Goal: Information Seeking & Learning: Learn about a topic

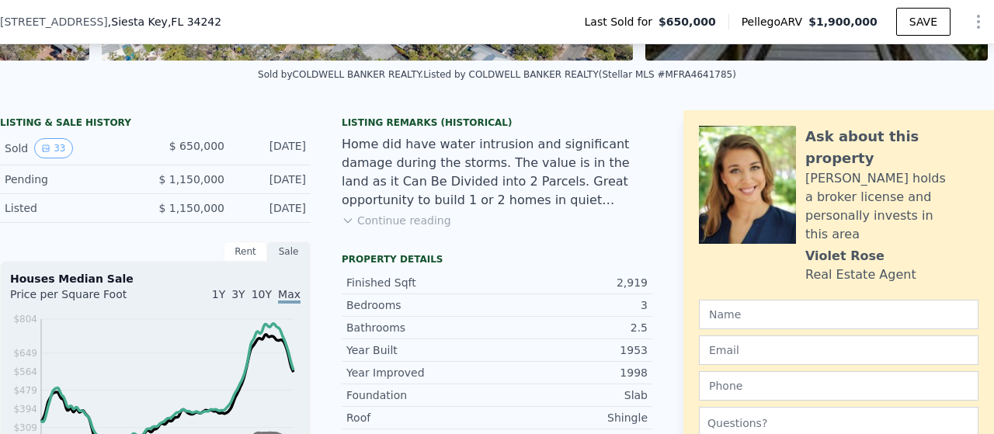
scroll to position [335, 0]
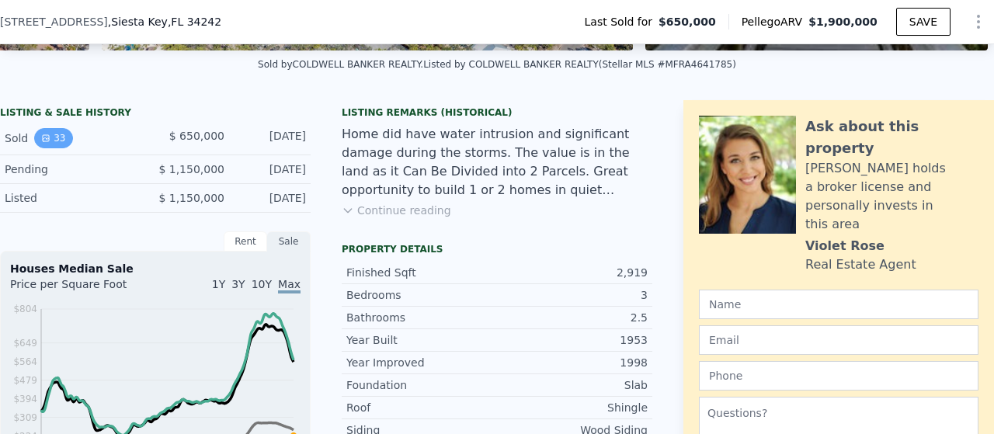
click at [56, 148] on button "33" at bounding box center [53, 138] width 38 height 20
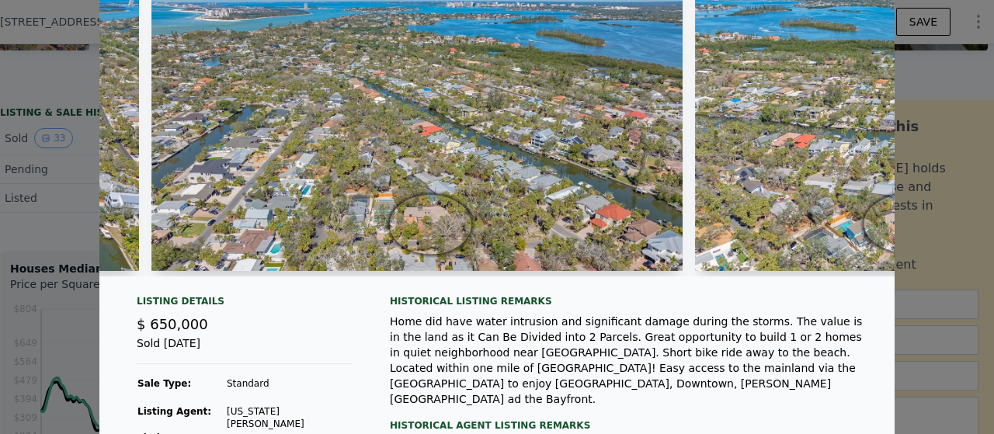
scroll to position [0, 0]
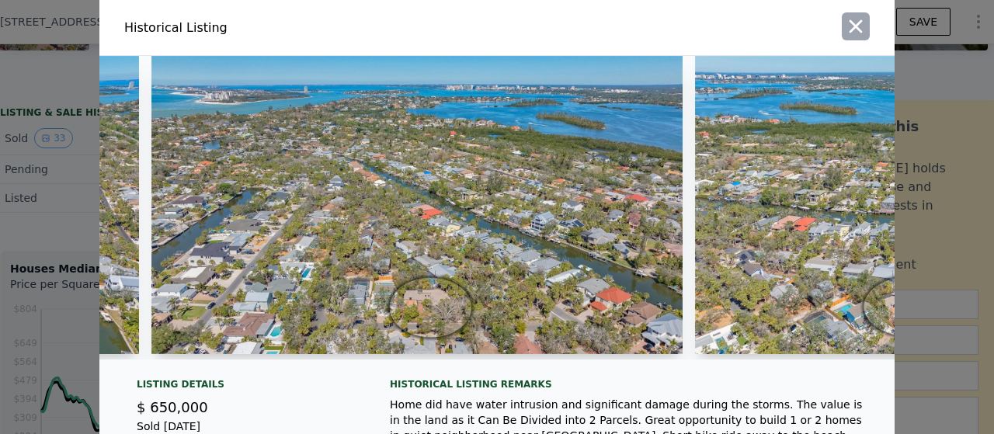
click at [850, 27] on icon "button" at bounding box center [855, 26] width 13 height 13
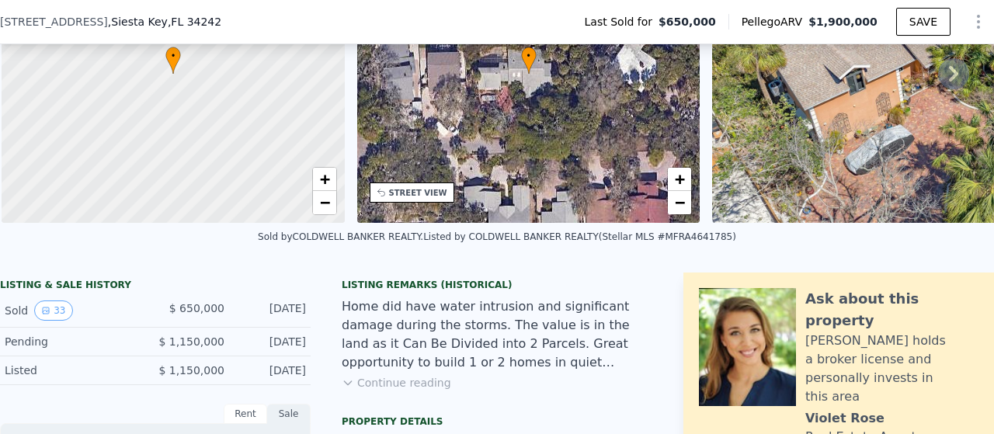
scroll to position [0, 6]
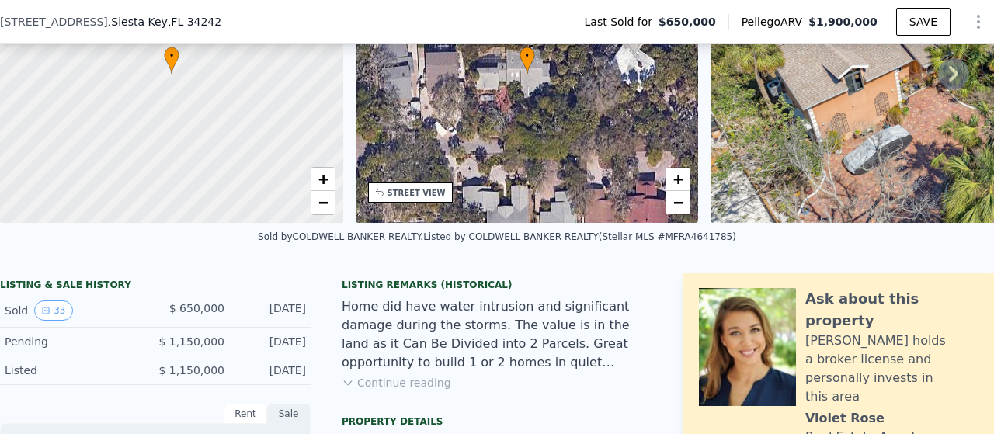
click at [160, 254] on div "Sold by COLDWELL BANKER REALTY . Listed by COLDWELL BANKER REALTY (Stellar MLS …" at bounding box center [497, 241] width 994 height 37
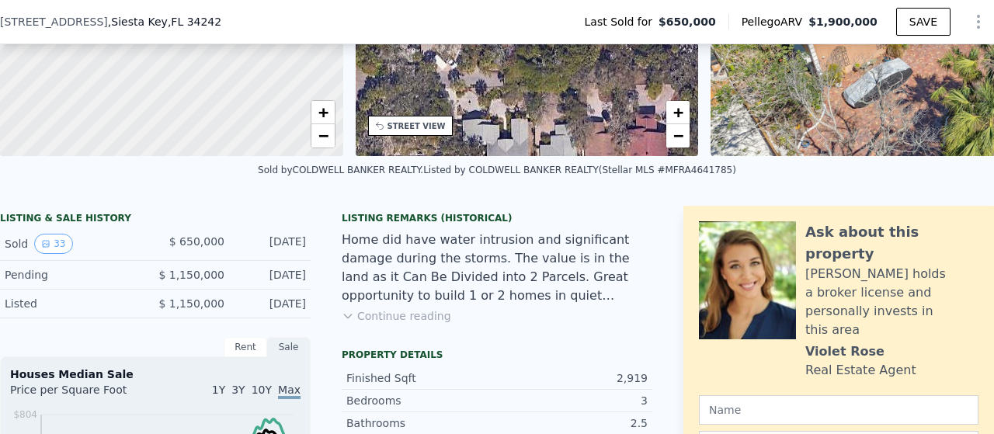
scroll to position [256, 0]
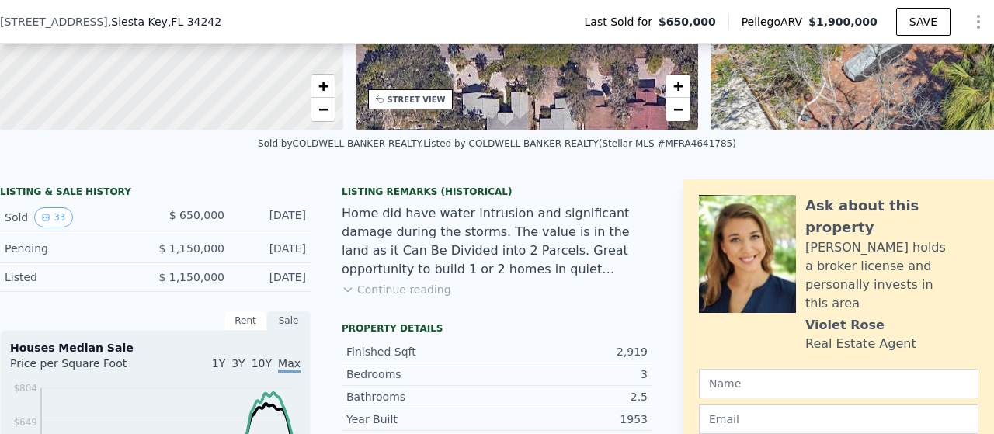
click at [343, 296] on icon at bounding box center [348, 289] width 12 height 12
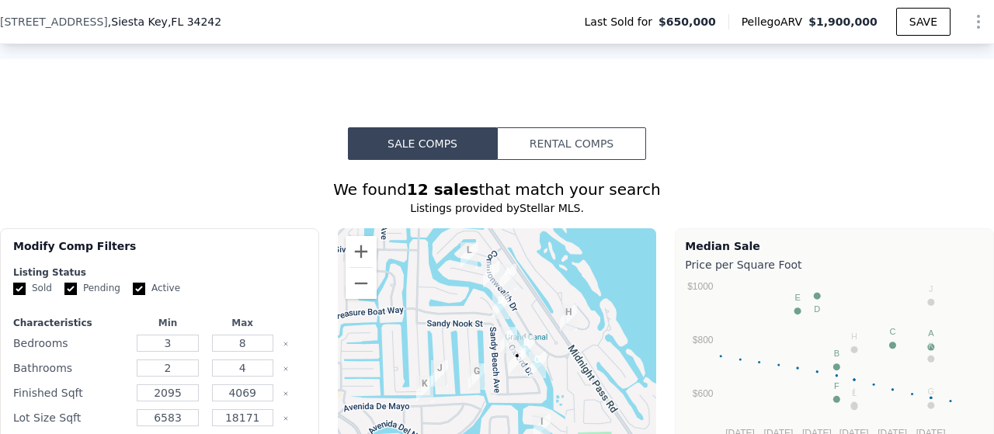
scroll to position [1231, 0]
